Goal: Transaction & Acquisition: Purchase product/service

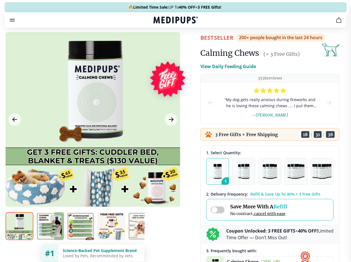
click at [160, 45] on span "Supplements" at bounding box center [174, 48] width 28 height 6
click at [188, 44] on icon "button" at bounding box center [191, 47] width 7 height 7
click at [336, 23] on icon "cart" at bounding box center [339, 20] width 7 height 7
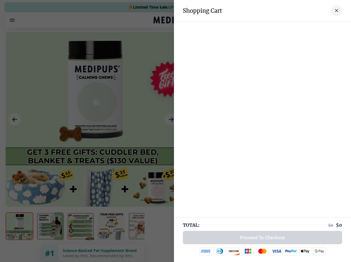
click at [270, 28] on div at bounding box center [262, 26] width 177 height 11
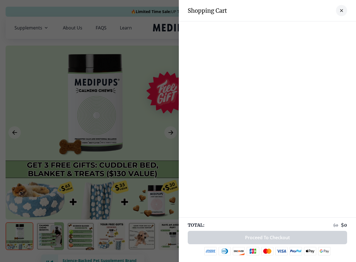
click at [314, 28] on div at bounding box center [267, 26] width 177 height 11
click at [332, 28] on div at bounding box center [267, 26] width 177 height 11
click at [93, 133] on div at bounding box center [178, 131] width 356 height 262
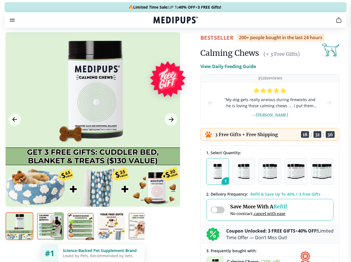
click at [14, 122] on icon "Previous Image" at bounding box center [15, 120] width 4 height 4
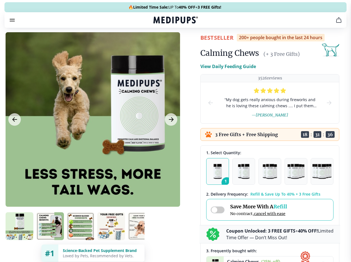
click at [171, 122] on icon "Next Image" at bounding box center [171, 120] width 4 height 4
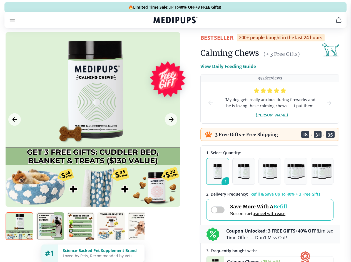
click at [19, 236] on img at bounding box center [20, 227] width 28 height 28
